Goal: Task Accomplishment & Management: Use online tool/utility

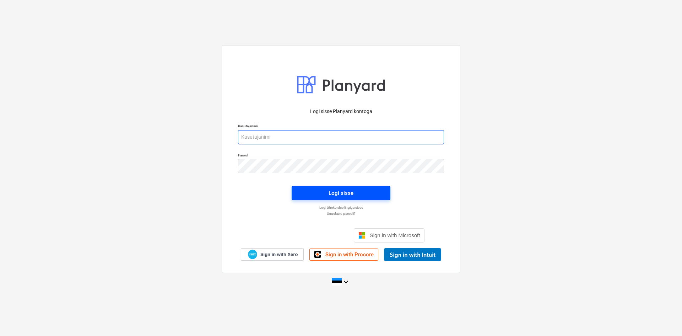
type input "[PERSON_NAME][EMAIL_ADDRESS][DOMAIN_NAME]"
click at [333, 190] on div "Logi sisse" at bounding box center [341, 192] width 25 height 9
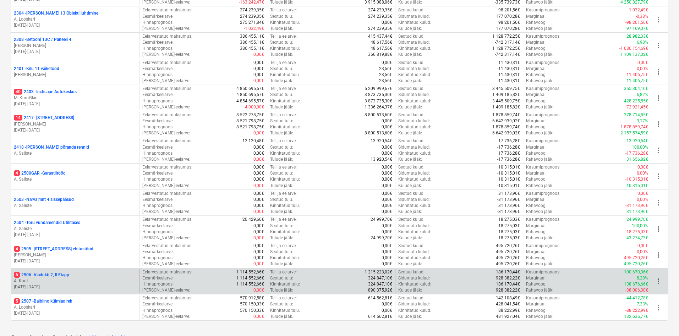
scroll to position [178, 0]
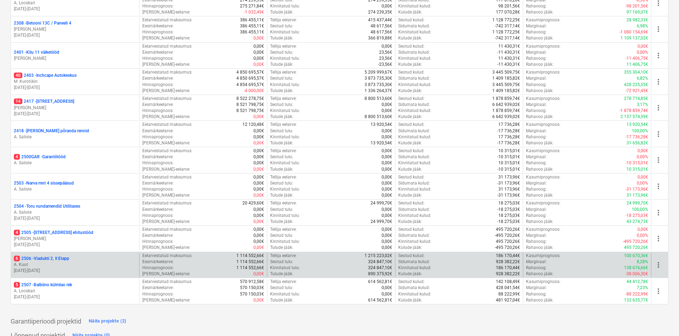
click at [54, 261] on p "6 2506 - Viadukti 2, II Etapp" at bounding box center [41, 258] width 55 height 6
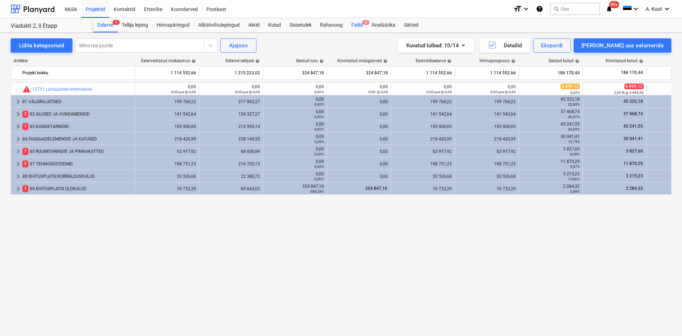
click at [360, 26] on div "Failid 6" at bounding box center [357, 25] width 20 height 14
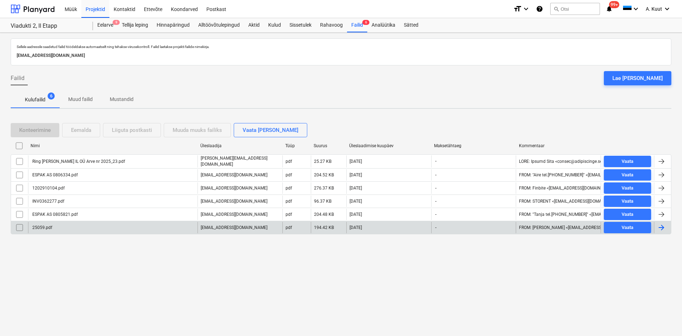
click at [93, 225] on div "25059.pdf" at bounding box center [112, 227] width 169 height 11
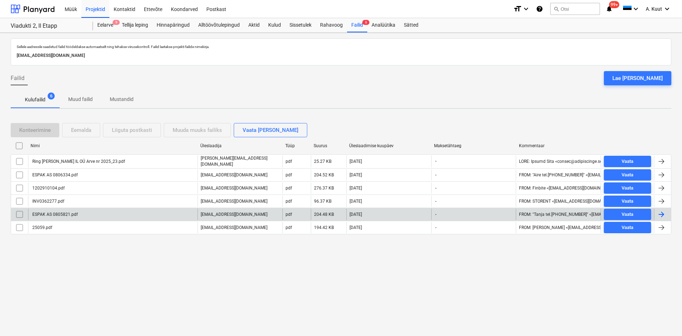
click at [73, 215] on div "ESPAK AS 0805821.pdf" at bounding box center [54, 214] width 47 height 5
